Goal: Check status: Check status

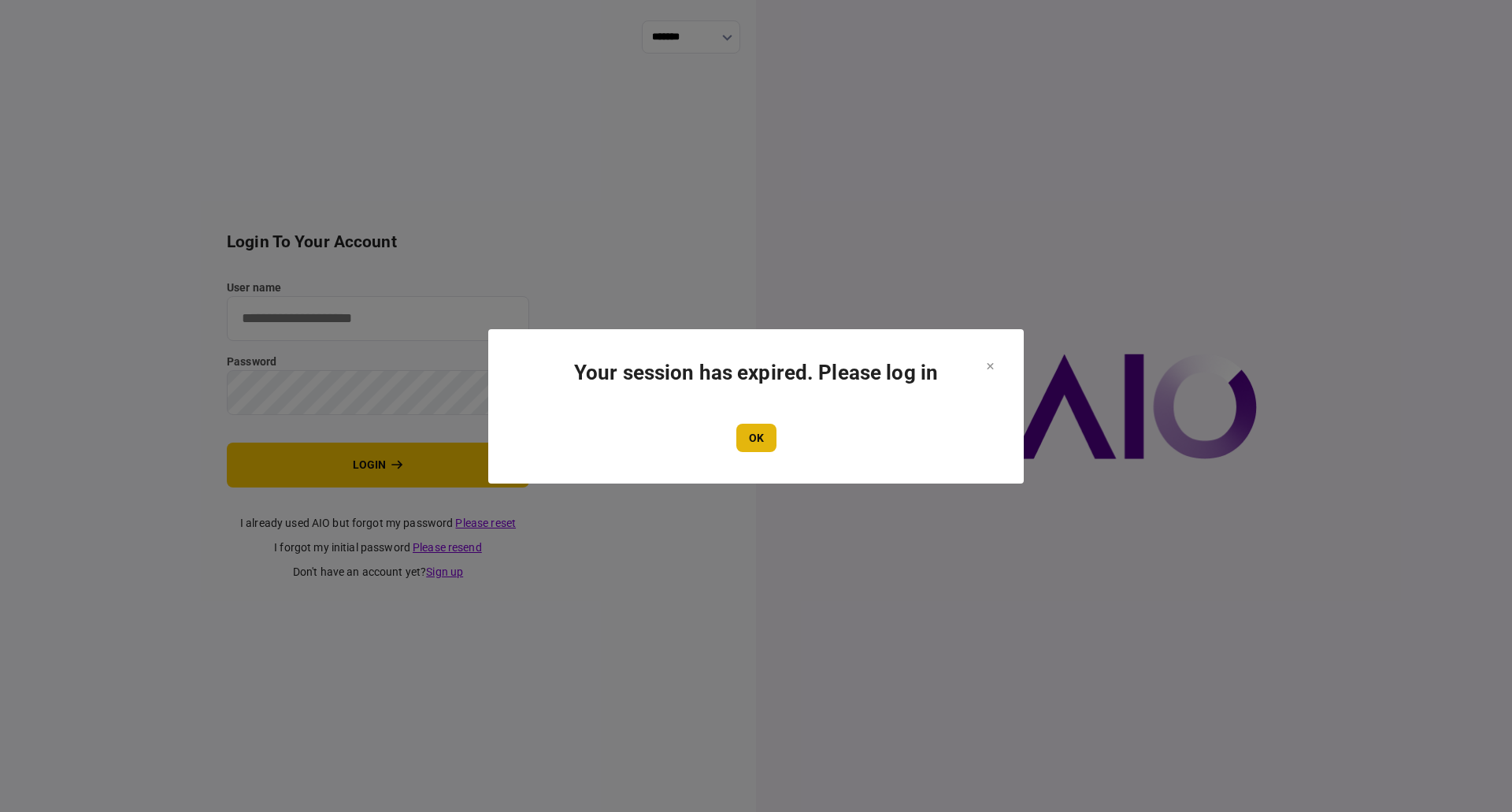
type input "**********"
click at [747, 445] on button "OK" at bounding box center [756, 437] width 40 height 28
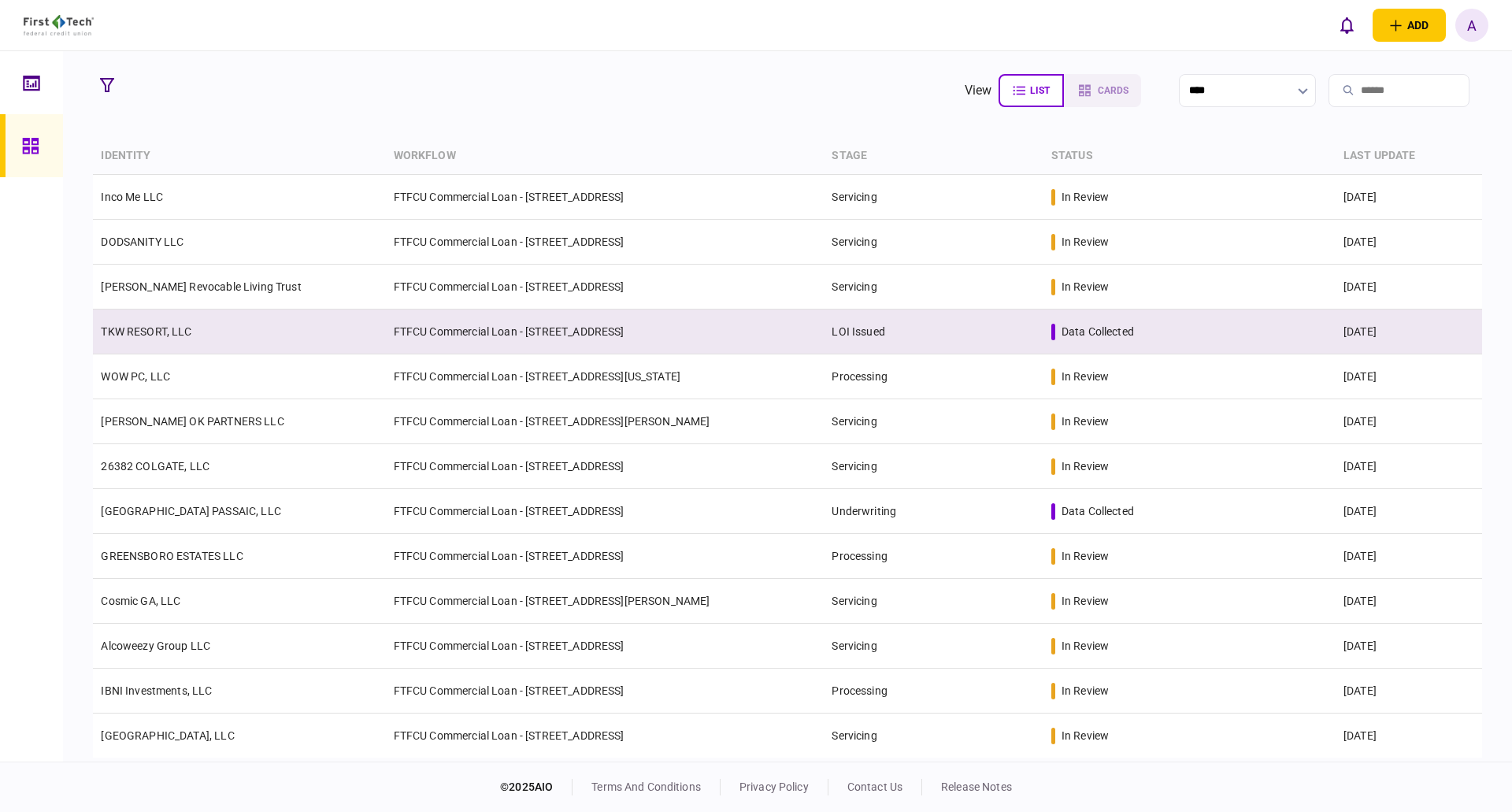
click at [134, 332] on link "TKW RESORT, LLC" at bounding box center [146, 332] width 91 height 13
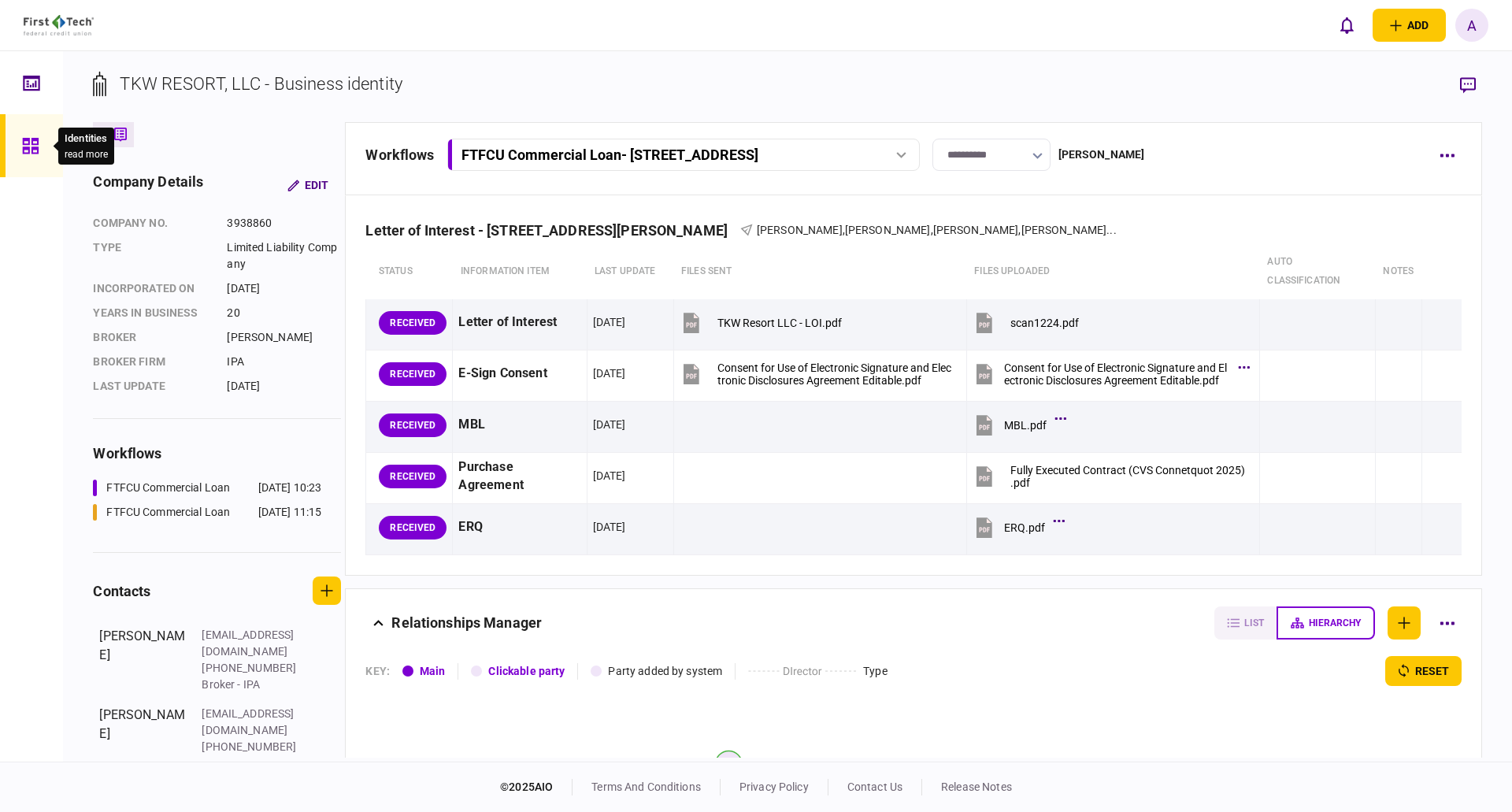
click at [26, 143] on icon at bounding box center [31, 146] width 18 height 19
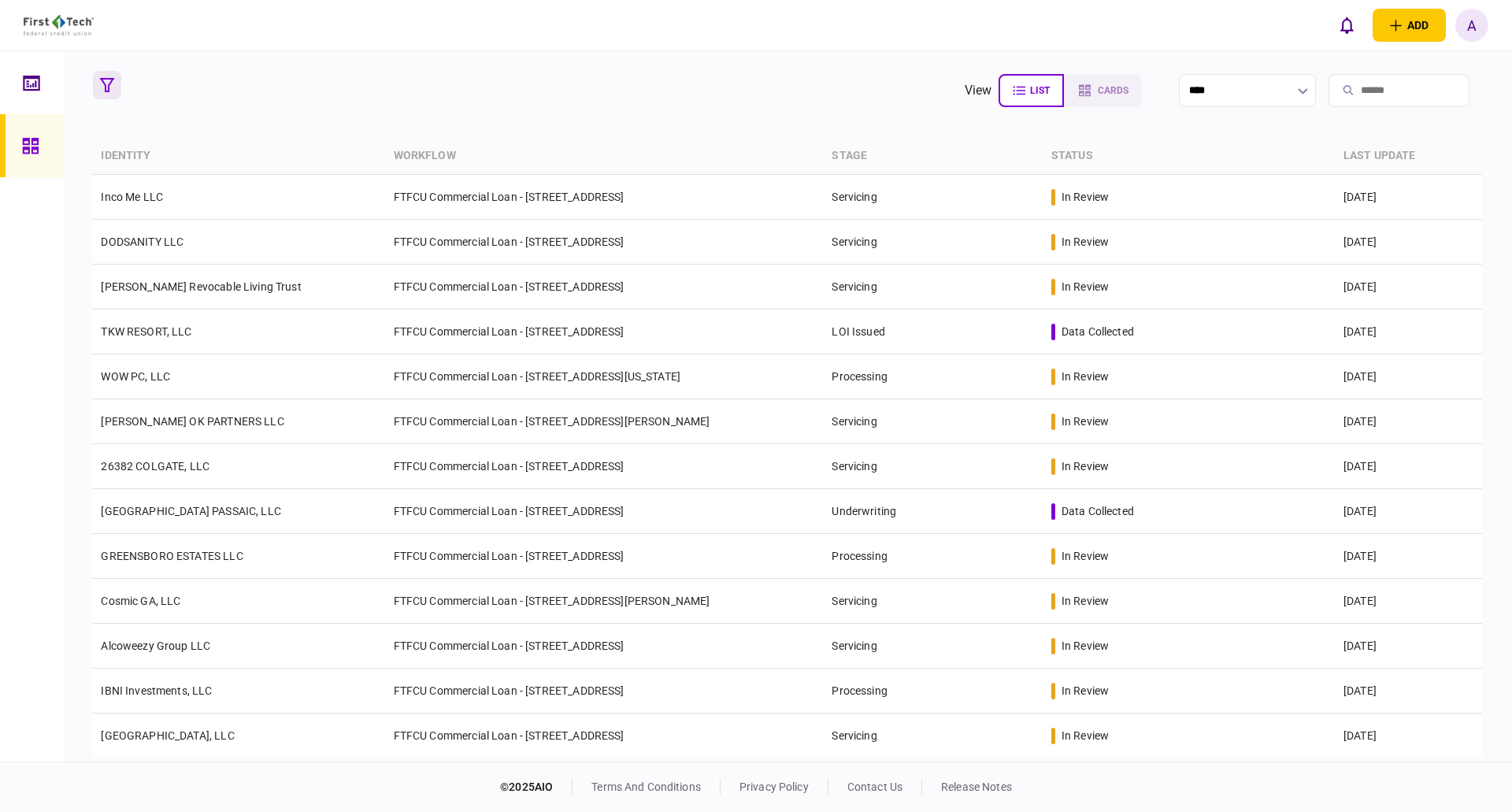
click at [111, 87] on icon "button" at bounding box center [107, 85] width 14 height 14
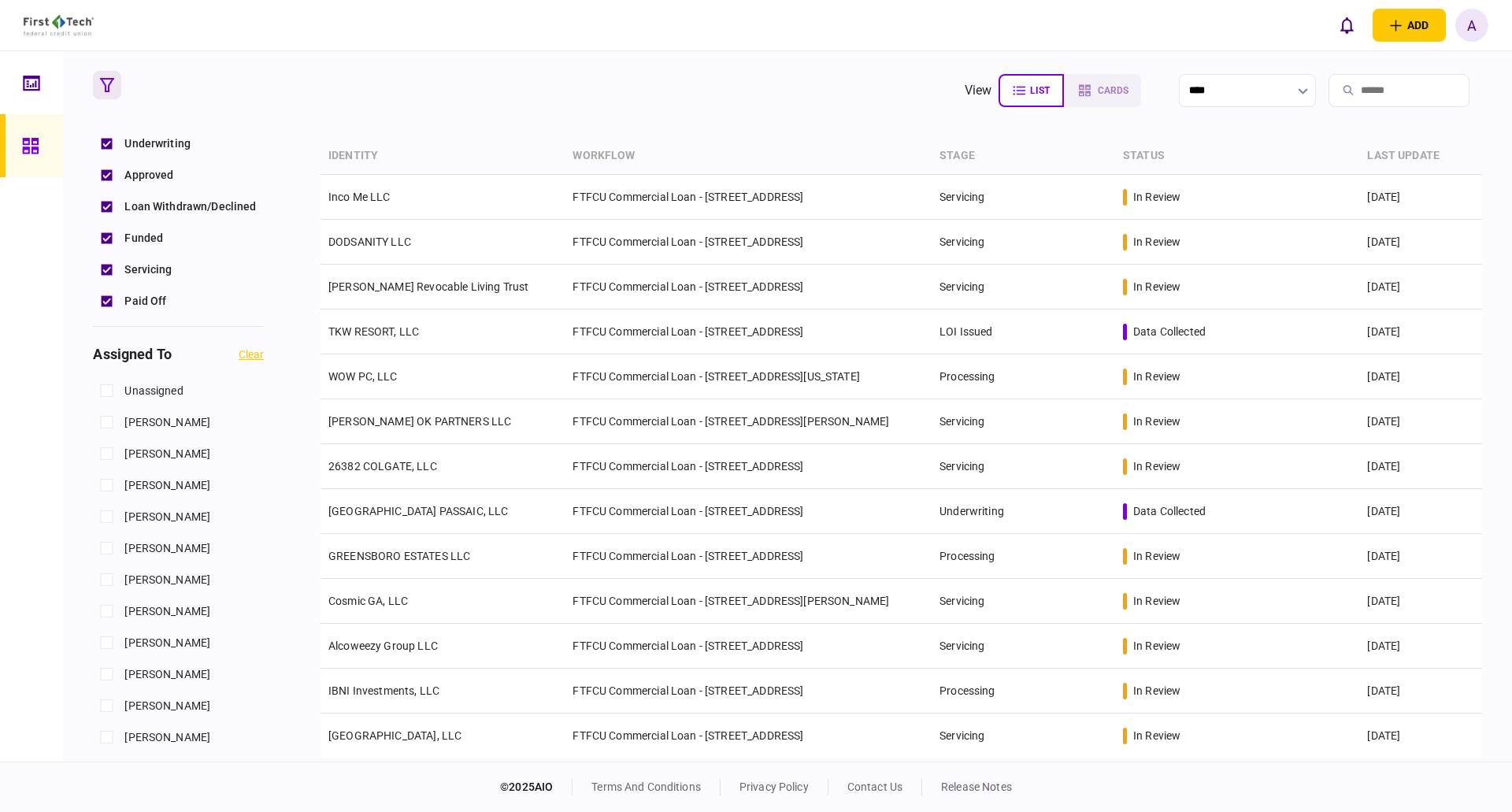
scroll to position [473, 0]
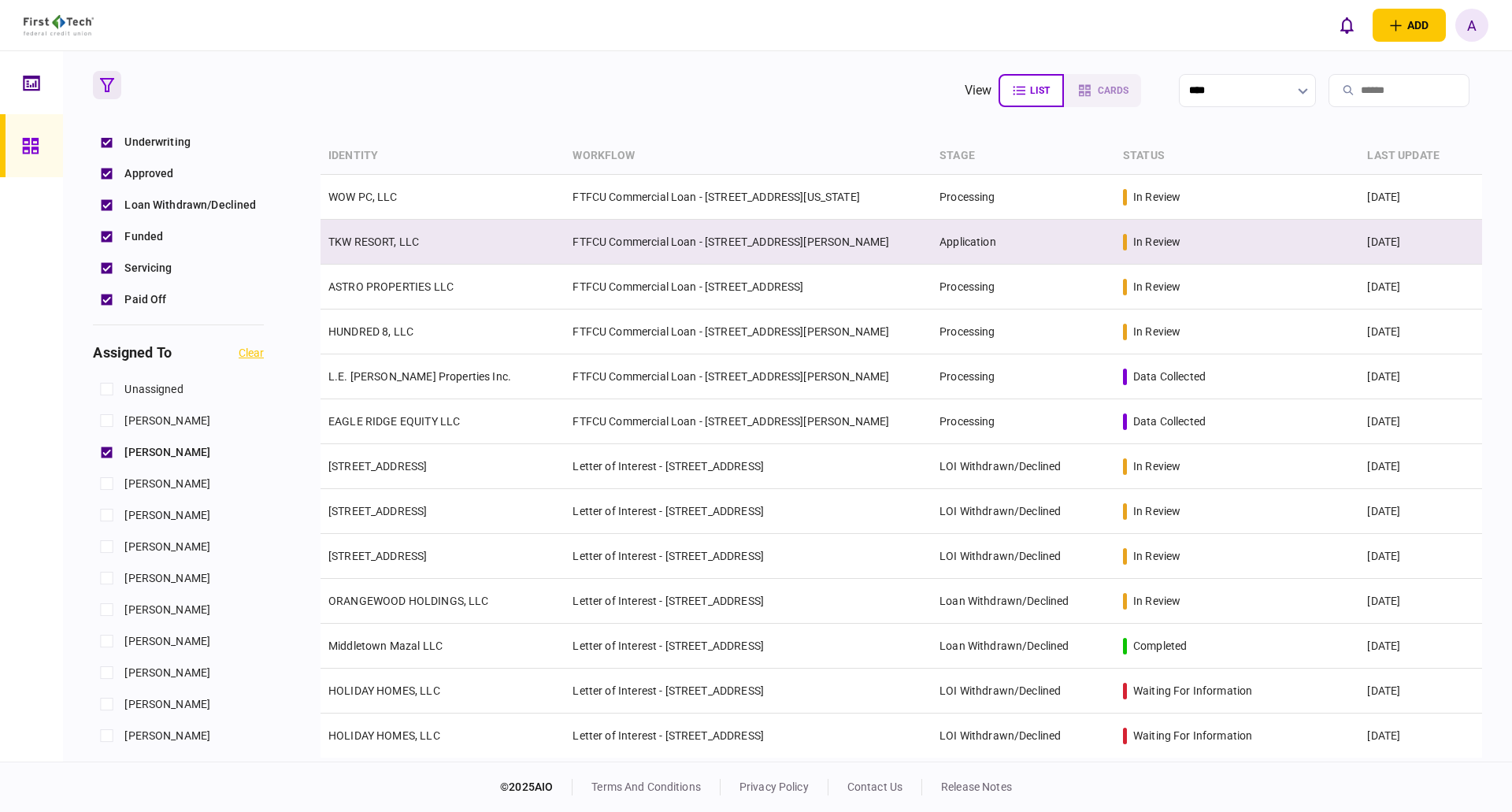
click at [385, 248] on td "TKW RESORT, LLC" at bounding box center [443, 243] width 245 height 45
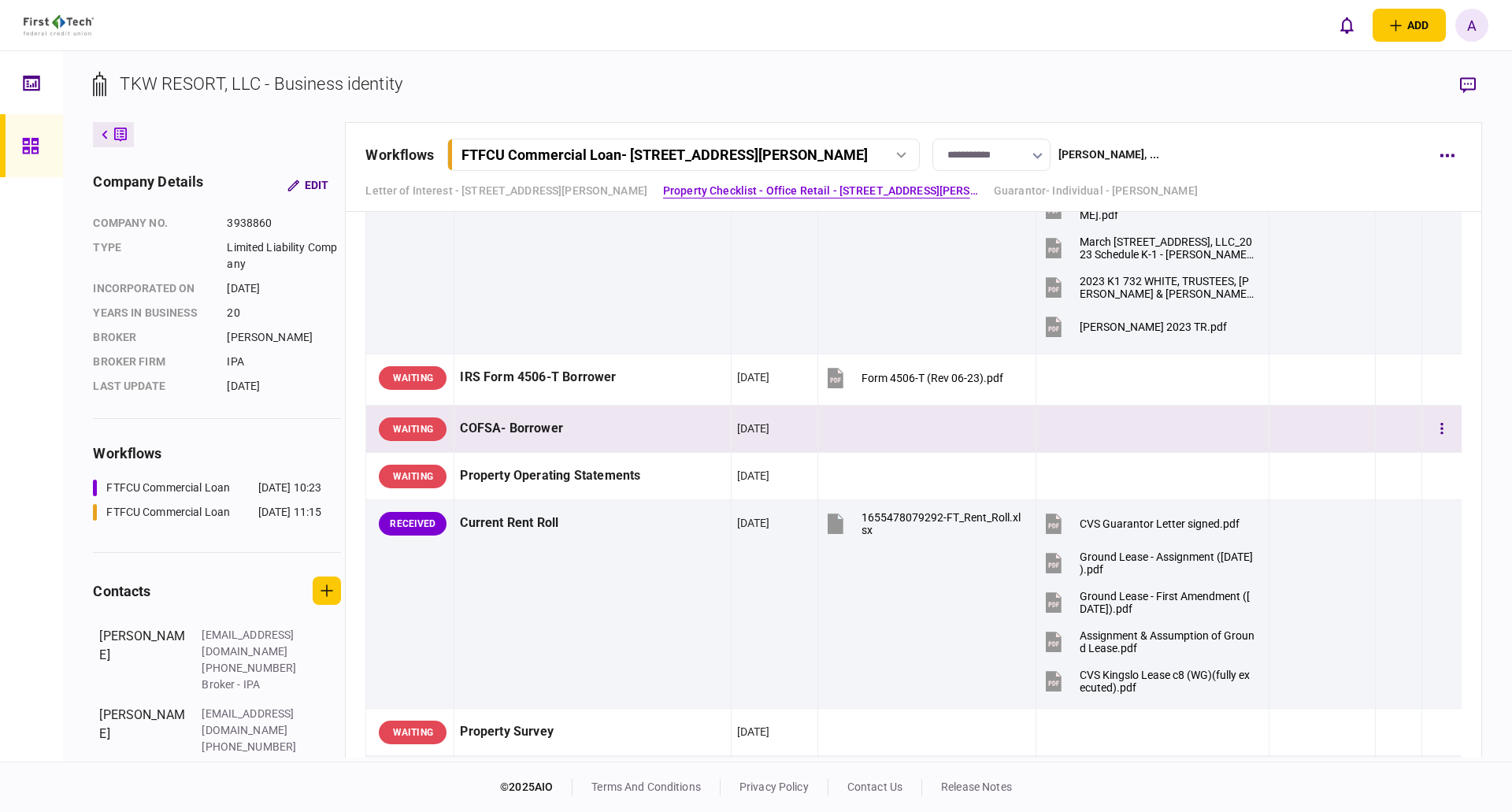
scroll to position [1103, 0]
